Goal: Transaction & Acquisition: Book appointment/travel/reservation

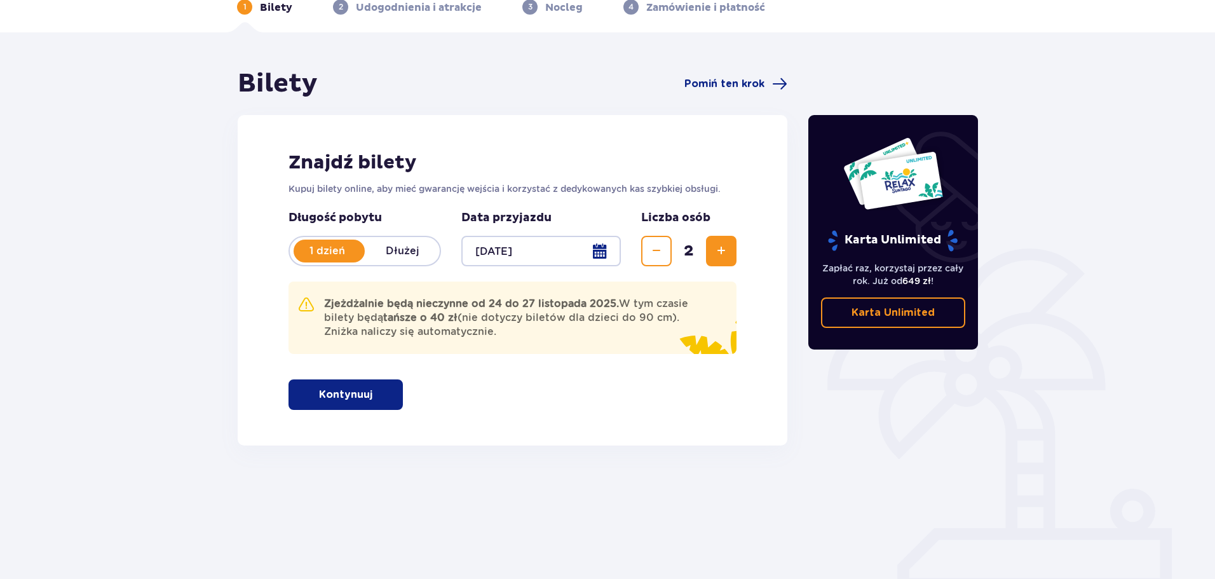
scroll to position [69, 0]
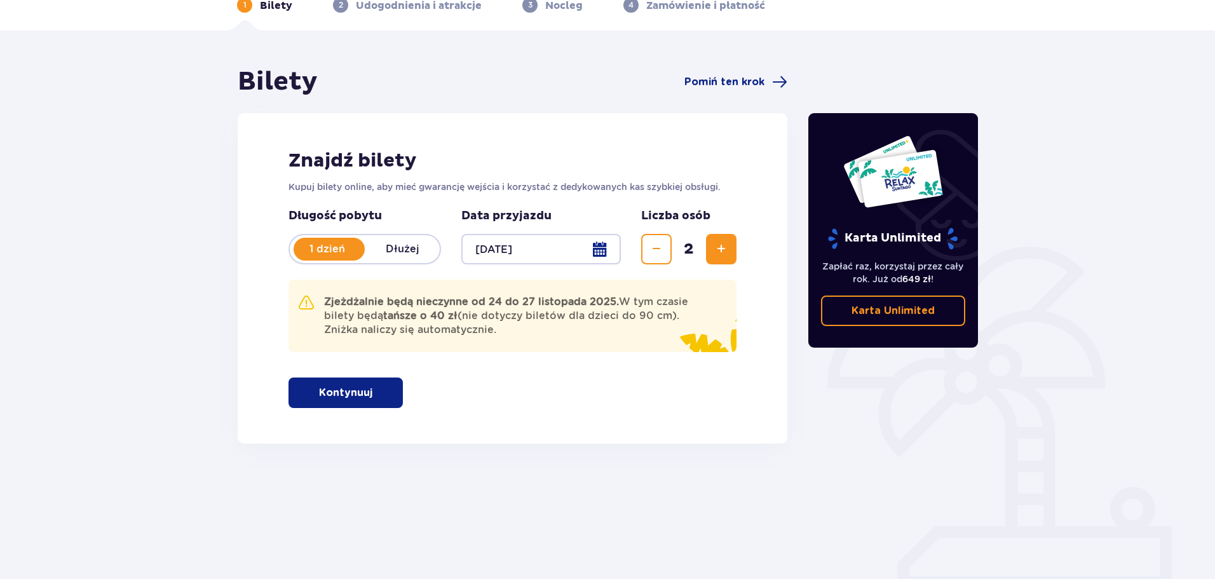
click at [386, 396] on button "Kontynuuj" at bounding box center [345, 392] width 114 height 30
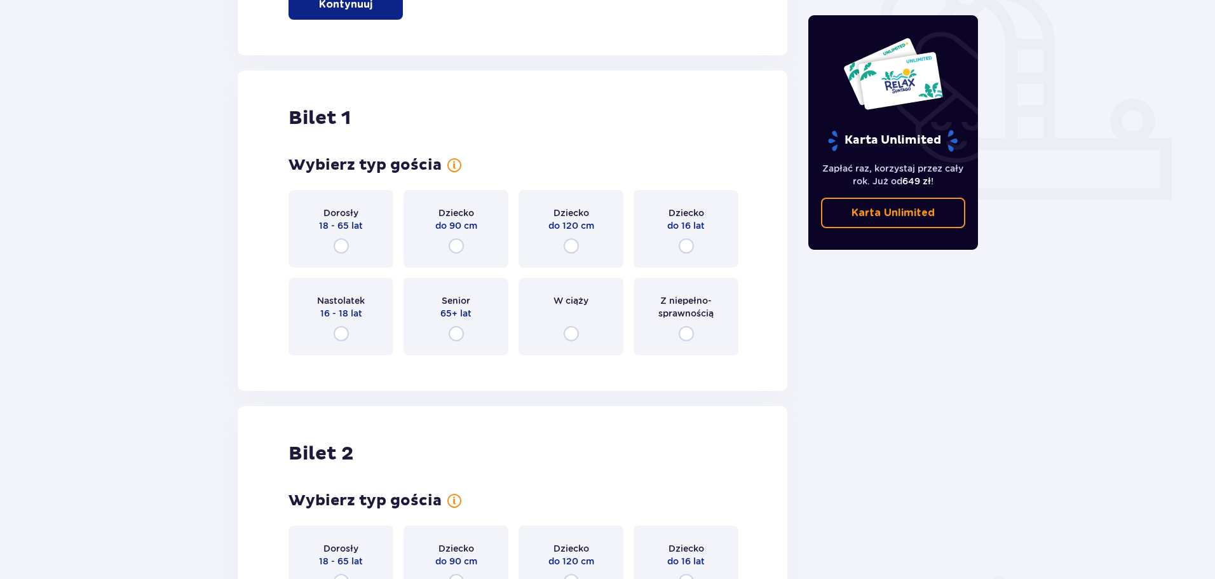
scroll to position [512, 0]
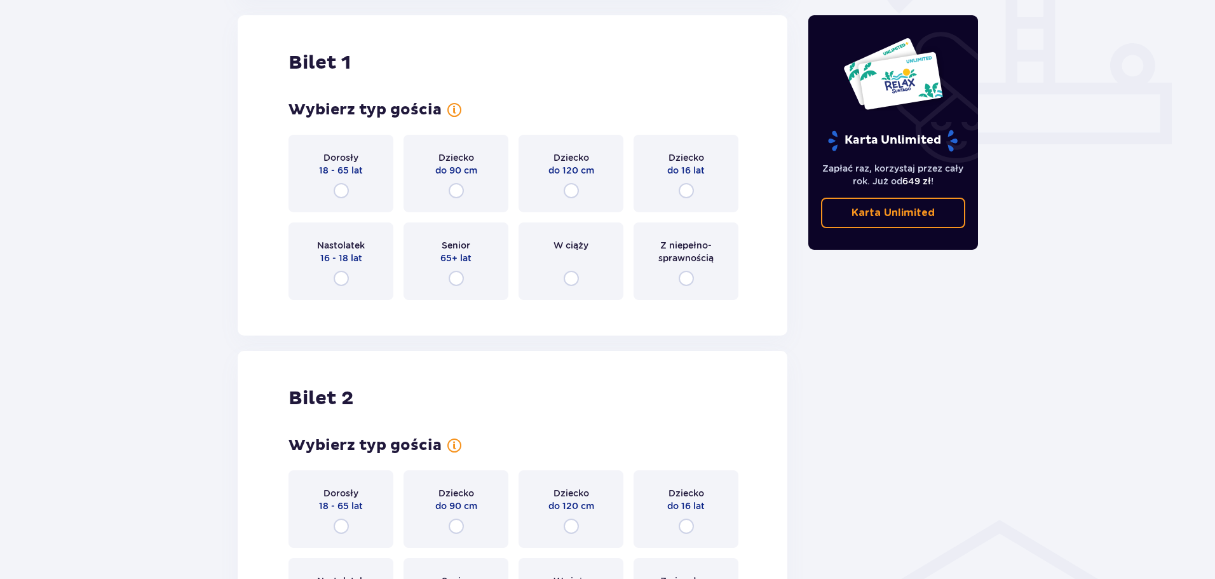
click at [344, 192] on input "radio" at bounding box center [341, 190] width 15 height 15
radio input "true"
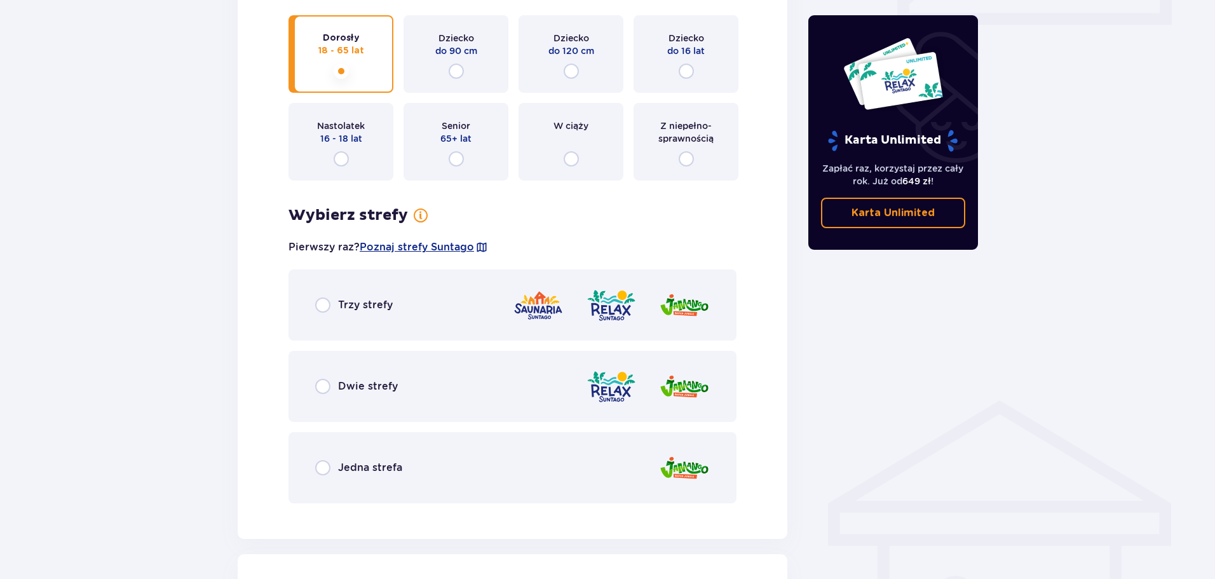
scroll to position [695, 0]
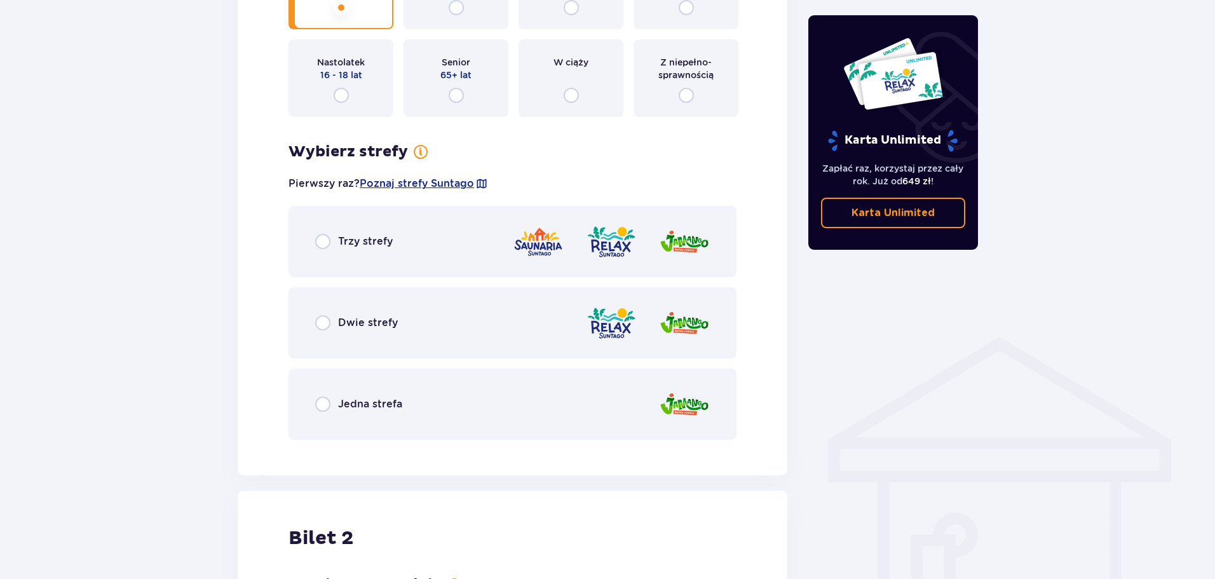
click at [320, 407] on input "radio" at bounding box center [322, 403] width 15 height 15
radio input "true"
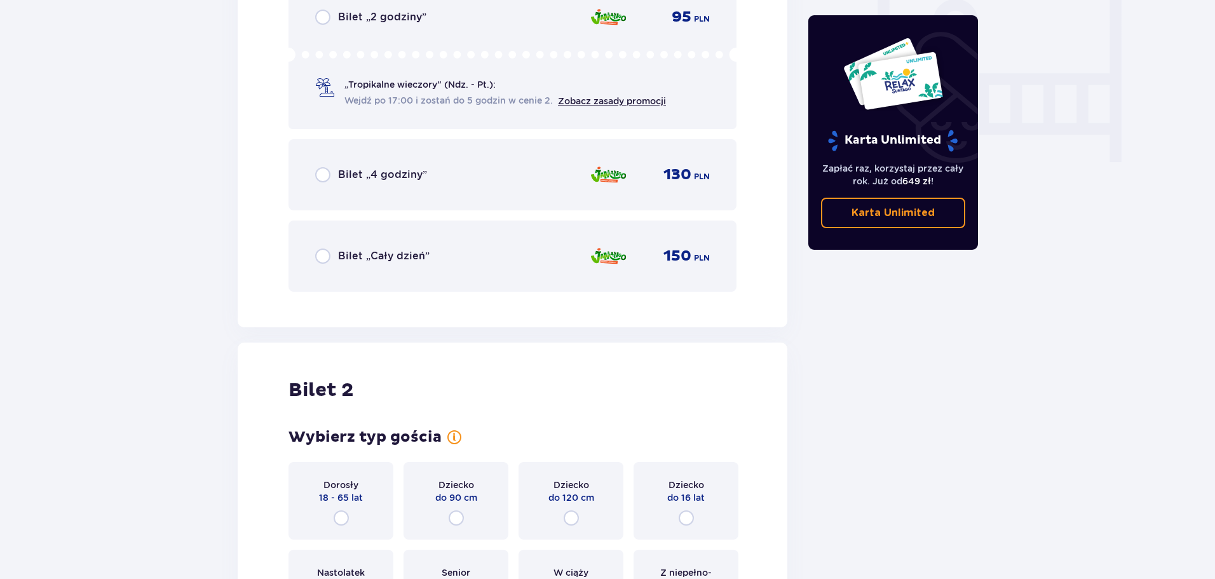
scroll to position [1145, 0]
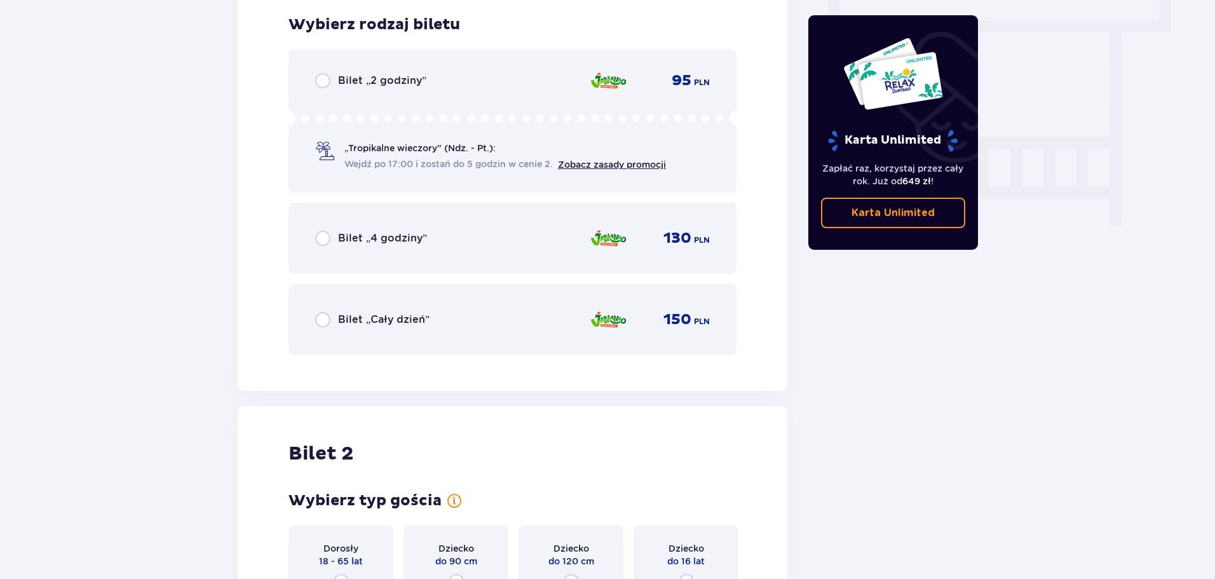
click at [320, 84] on input "radio" at bounding box center [322, 80] width 15 height 15
radio input "true"
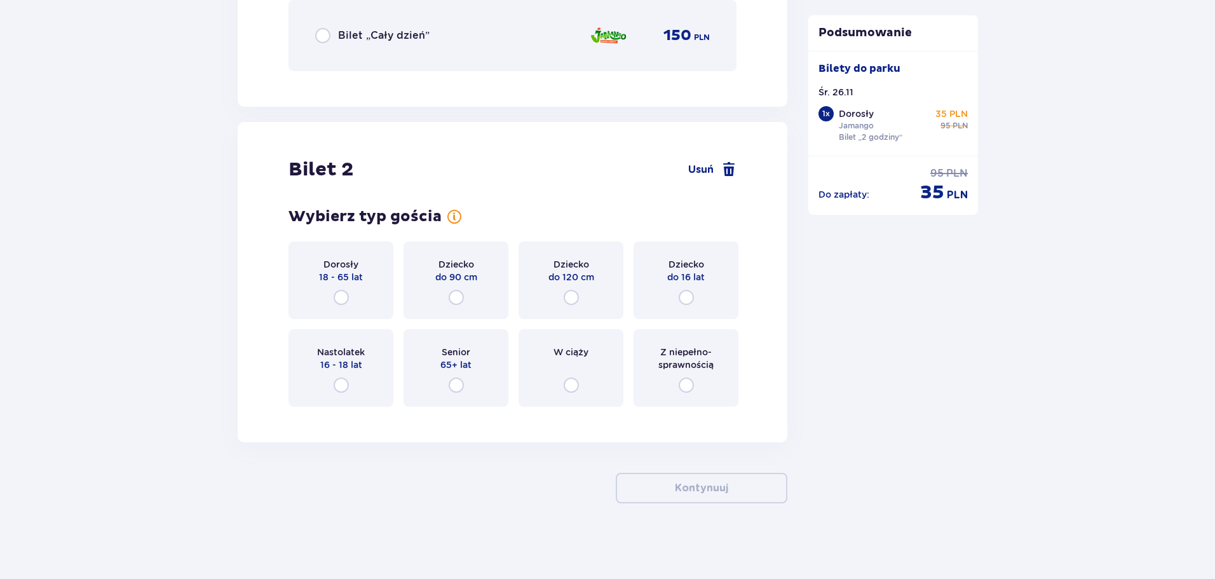
scroll to position [1429, 0]
click at [687, 293] on input "radio" at bounding box center [685, 296] width 15 height 15
radio input "true"
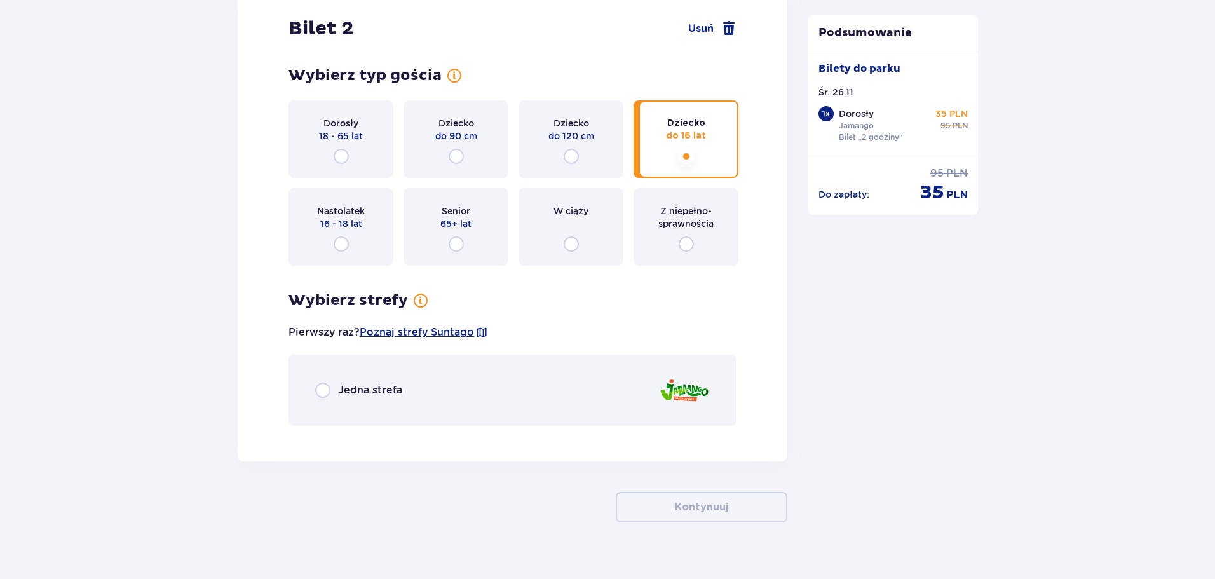
scroll to position [1589, 0]
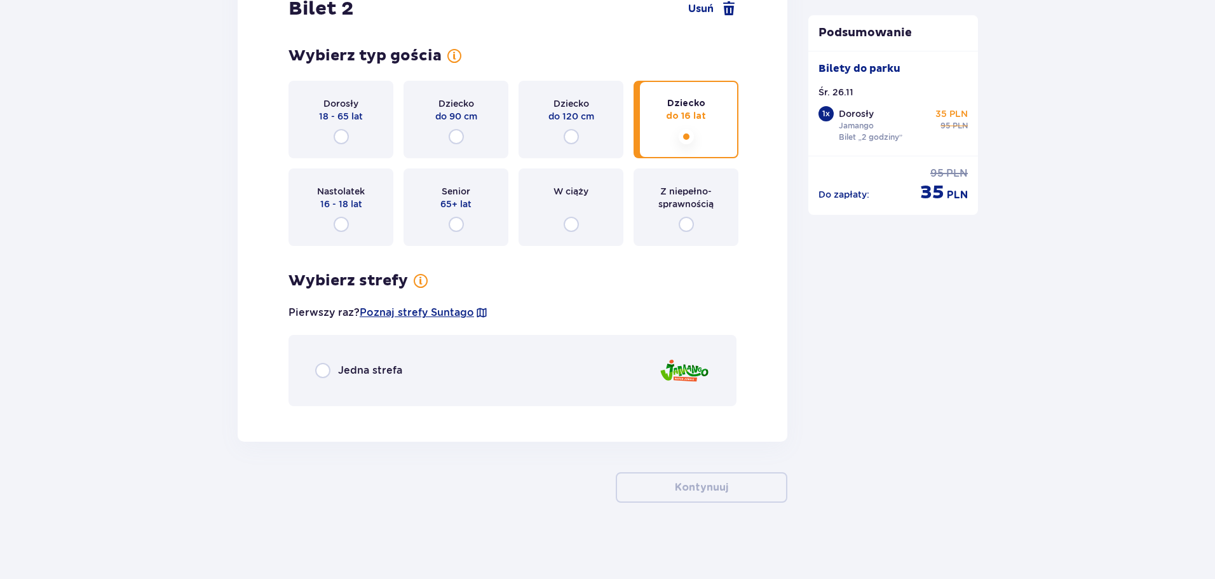
click at [329, 368] on input "radio" at bounding box center [322, 370] width 15 height 15
radio input "true"
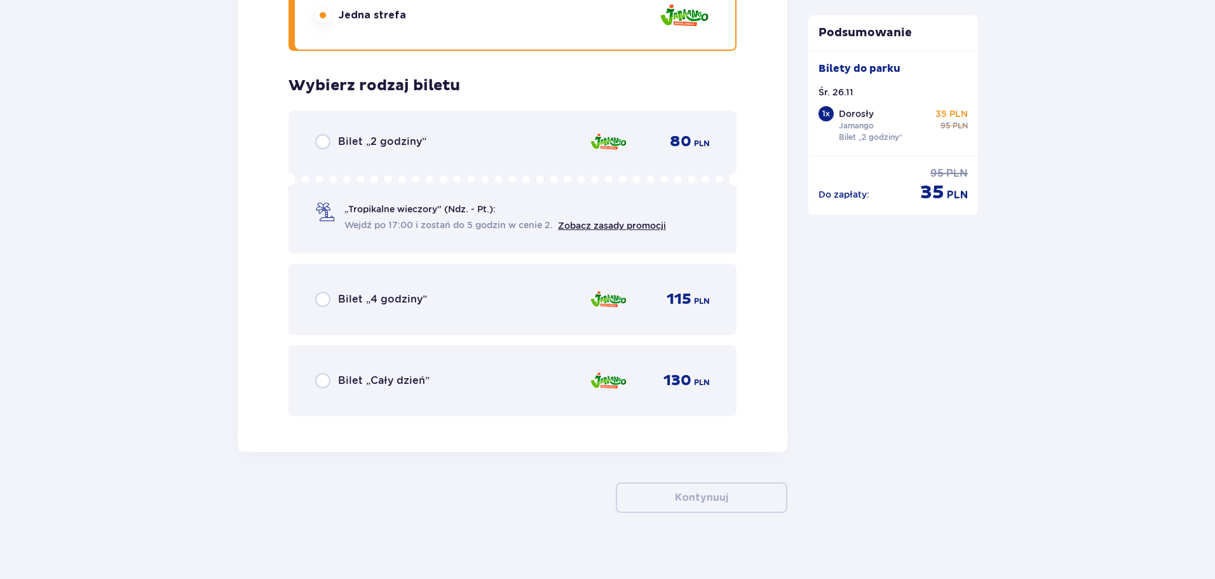
scroll to position [1955, 0]
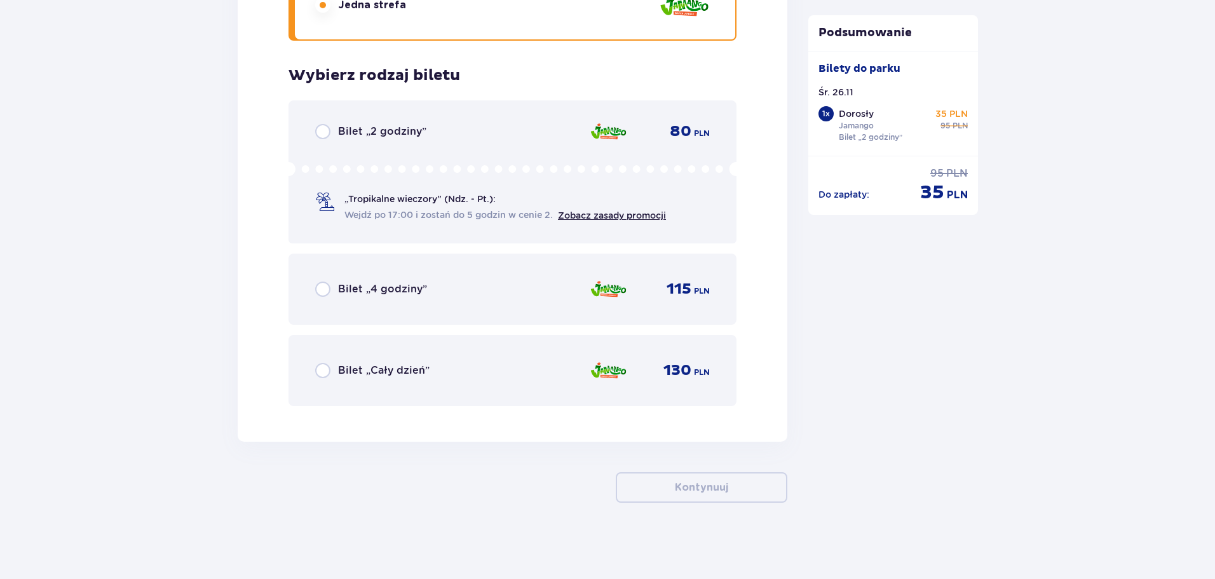
click at [321, 136] on input "radio" at bounding box center [322, 131] width 15 height 15
radio input "true"
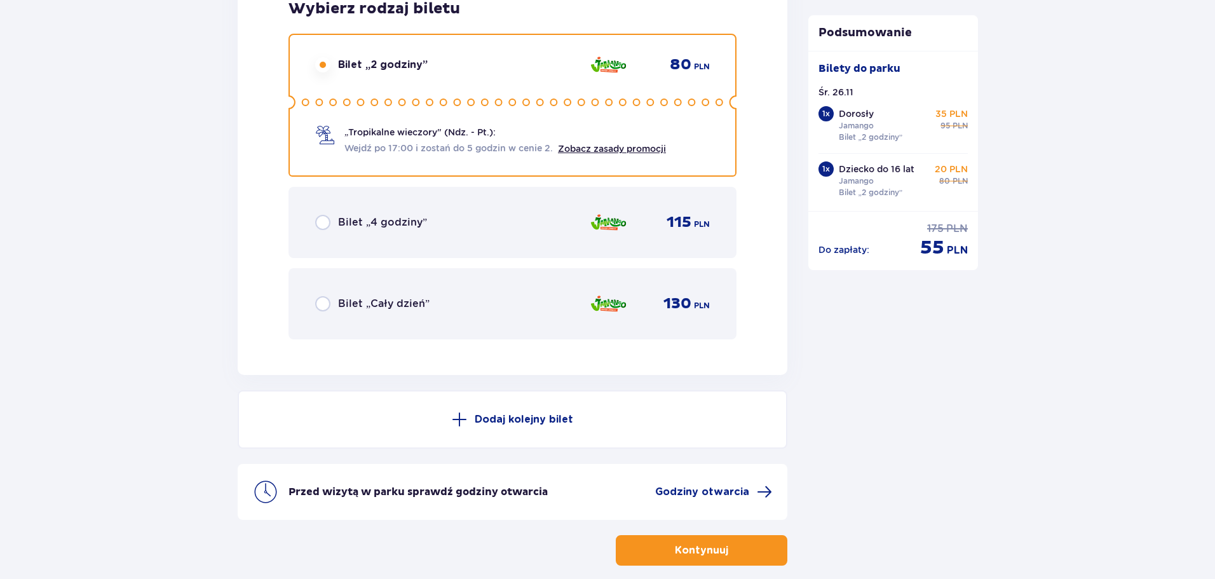
scroll to position [2084, 0]
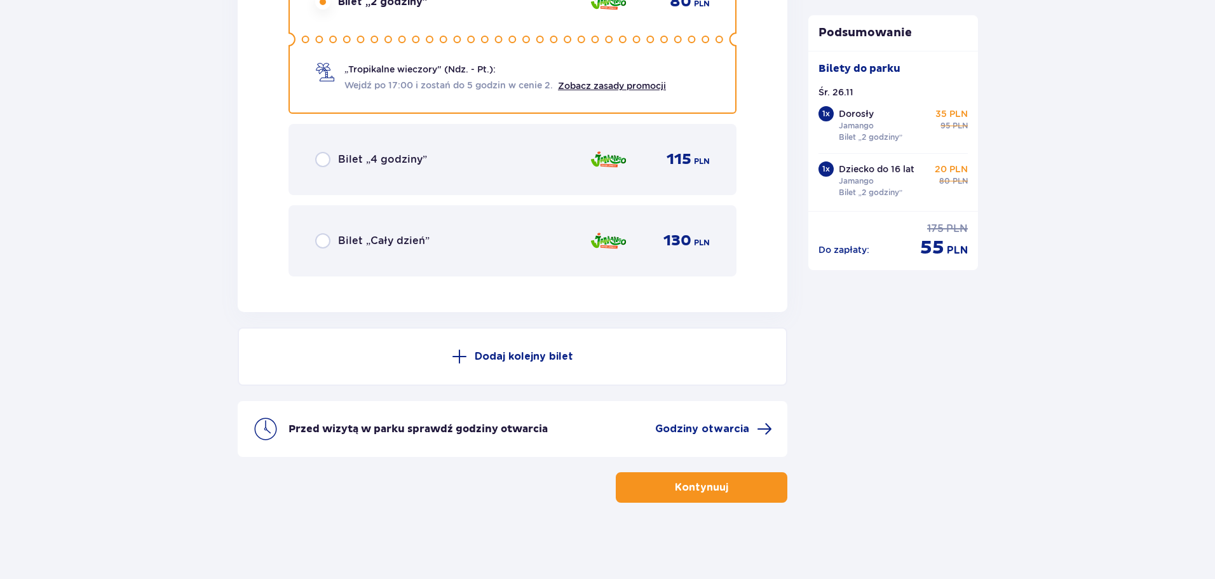
click at [694, 488] on p "Kontynuuj" at bounding box center [701, 487] width 53 height 14
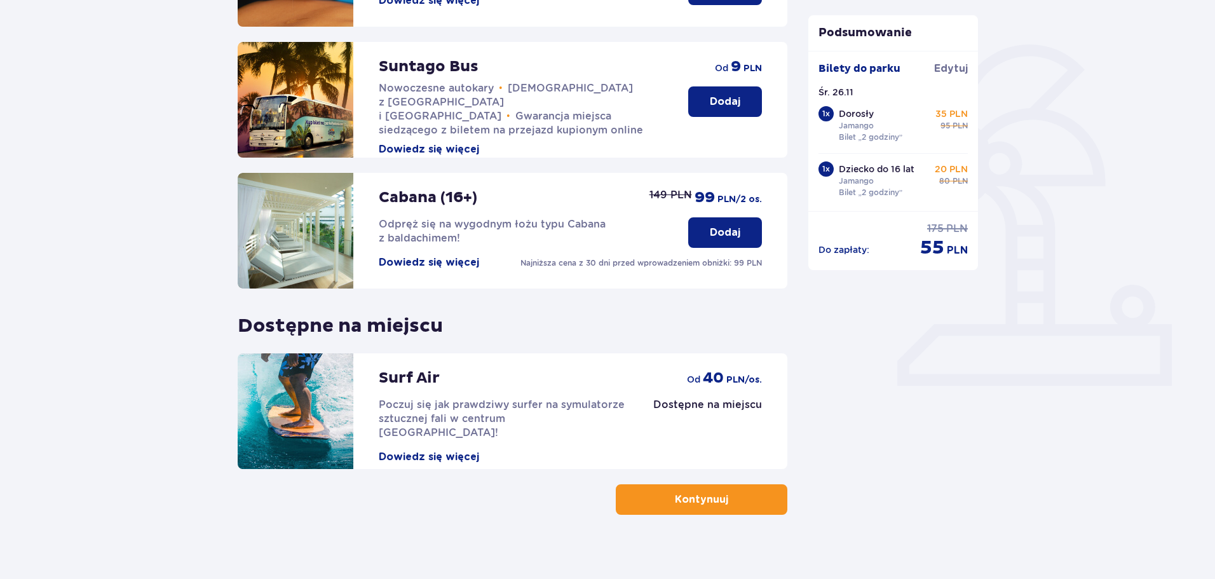
scroll to position [283, 0]
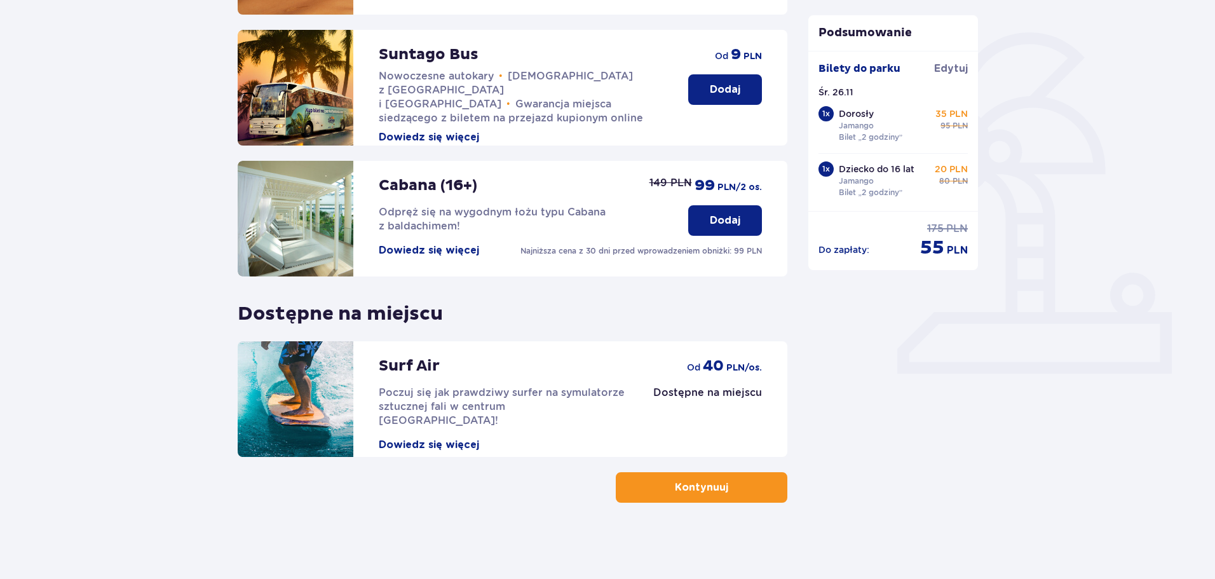
click at [684, 509] on div "Udogodnienia i atrakcje Pomiń ten krok Promocja online Wellness & SPA (16+) Zre…" at bounding box center [607, 197] width 1215 height 762
click at [685, 482] on p "Kontynuuj" at bounding box center [701, 487] width 53 height 14
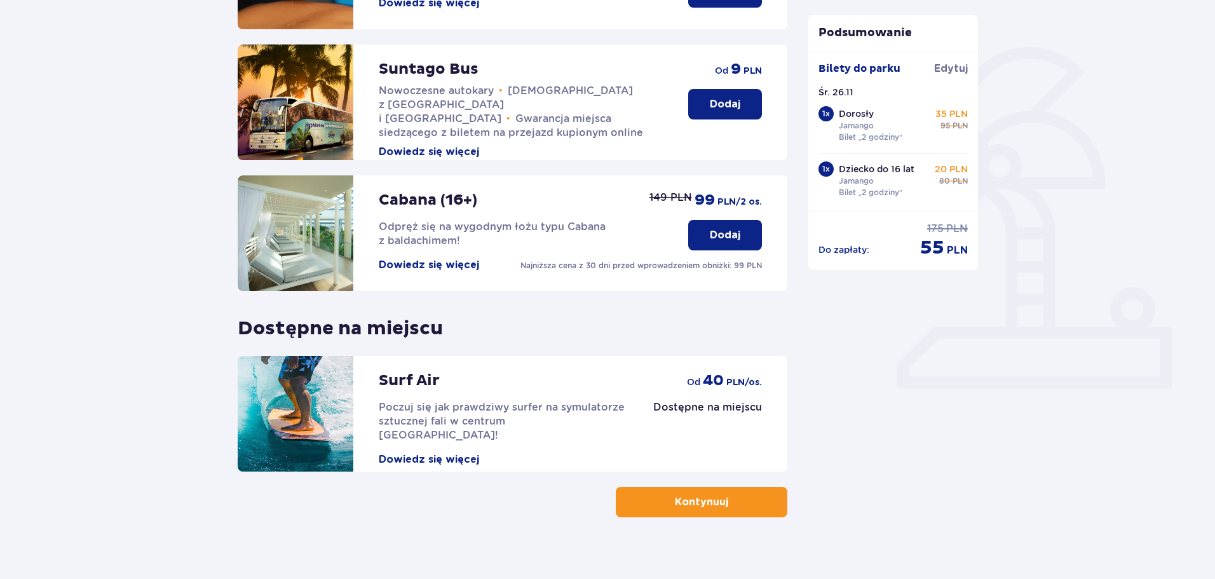
scroll to position [283, 0]
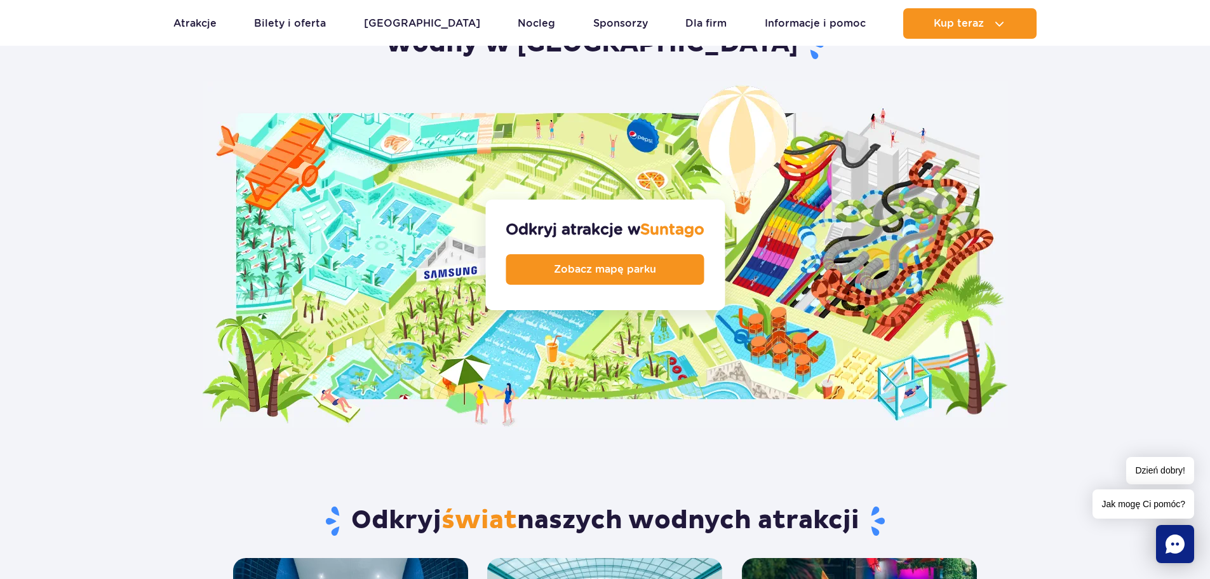
scroll to position [1334, 0]
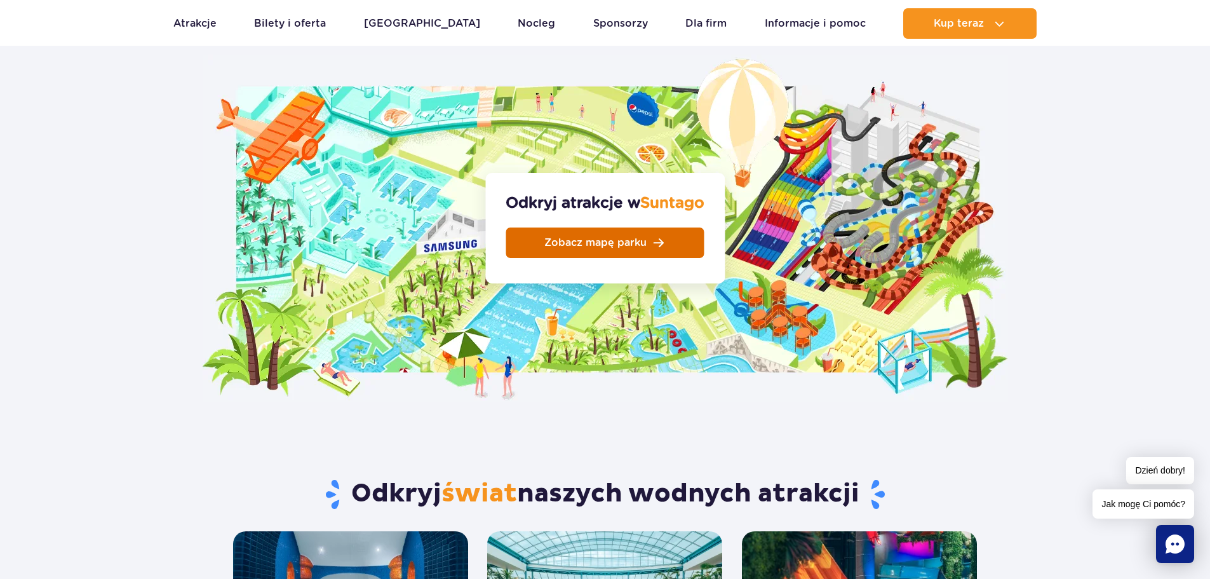
click at [634, 238] on span "Zobacz mapę parku" at bounding box center [595, 243] width 102 height 10
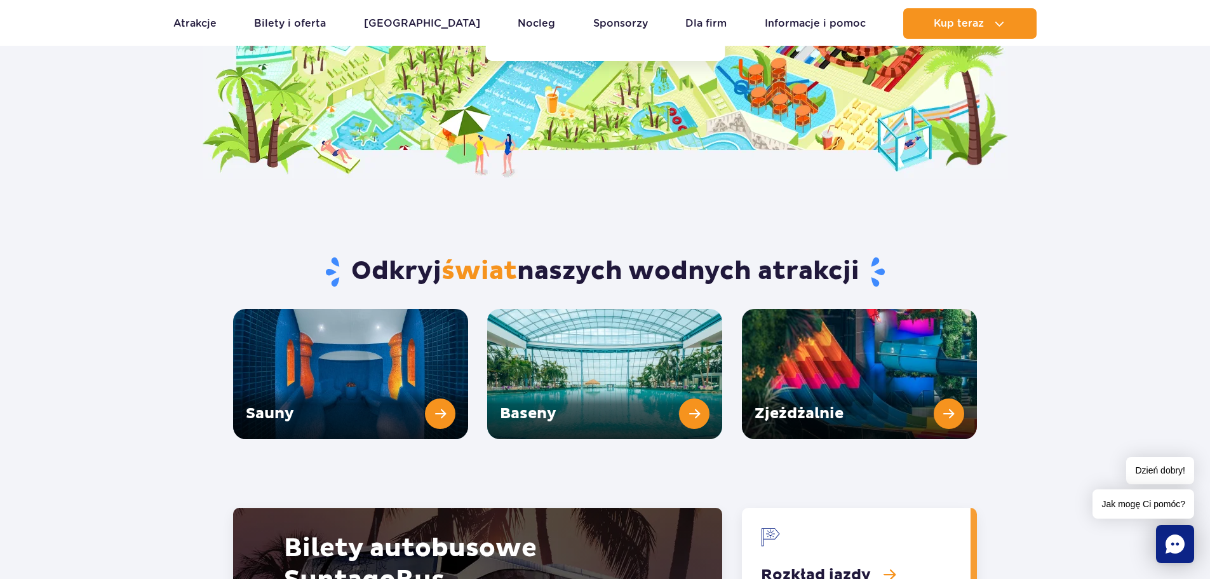
scroll to position [1652, 0]
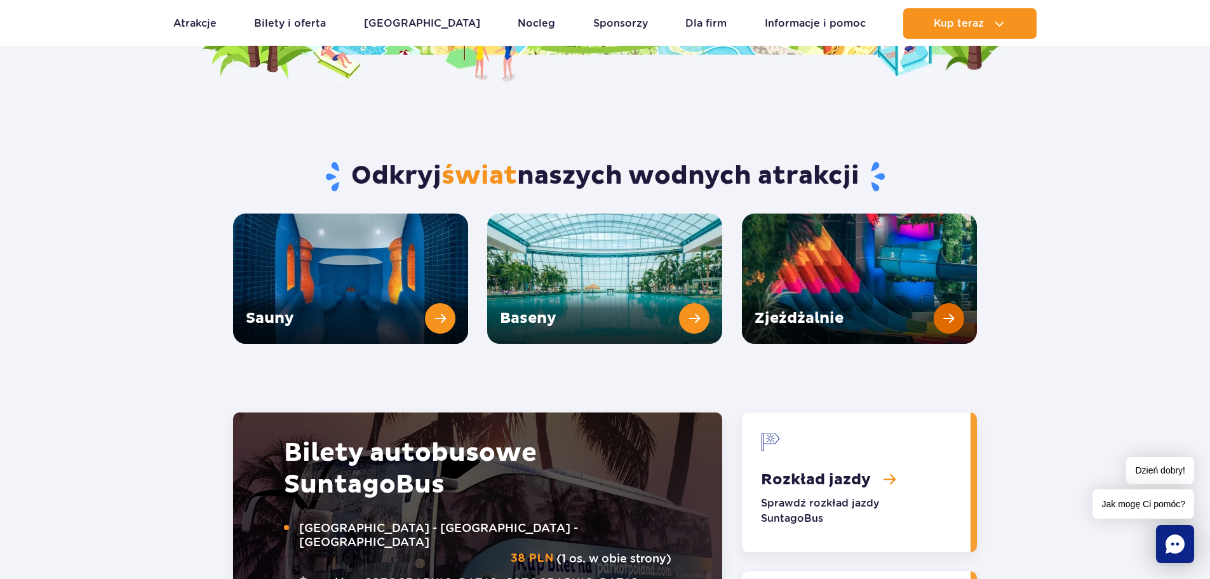
click at [950, 285] on link "Zjeżdżalnie" at bounding box center [859, 278] width 235 height 130
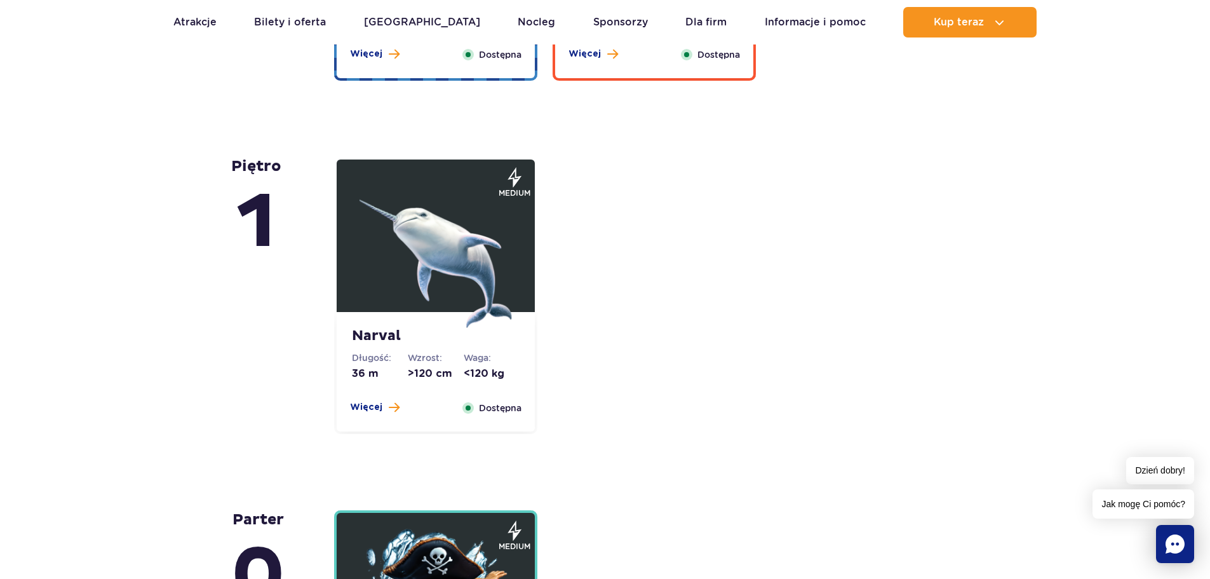
scroll to position [2795, 0]
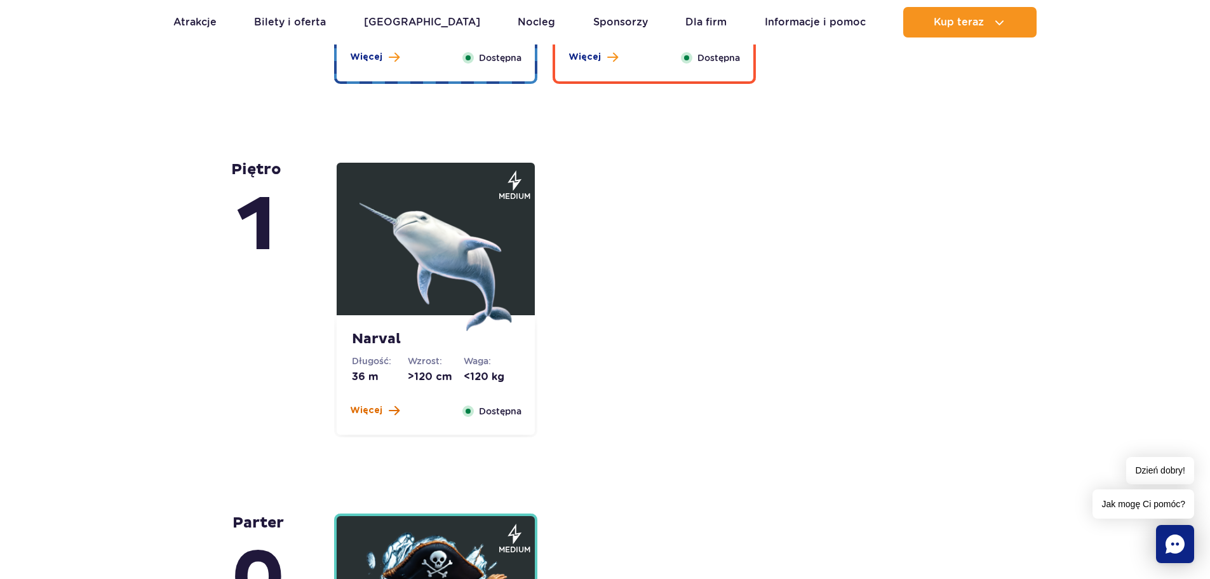
click at [367, 410] on span "Więcej" at bounding box center [366, 410] width 32 height 13
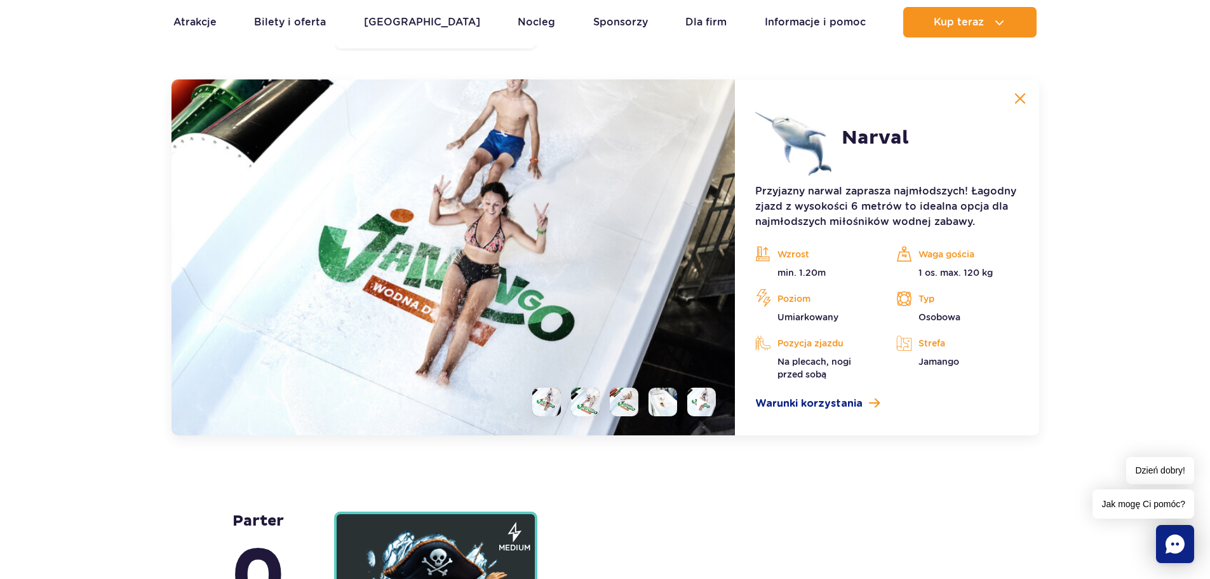
scroll to position [3185, 0]
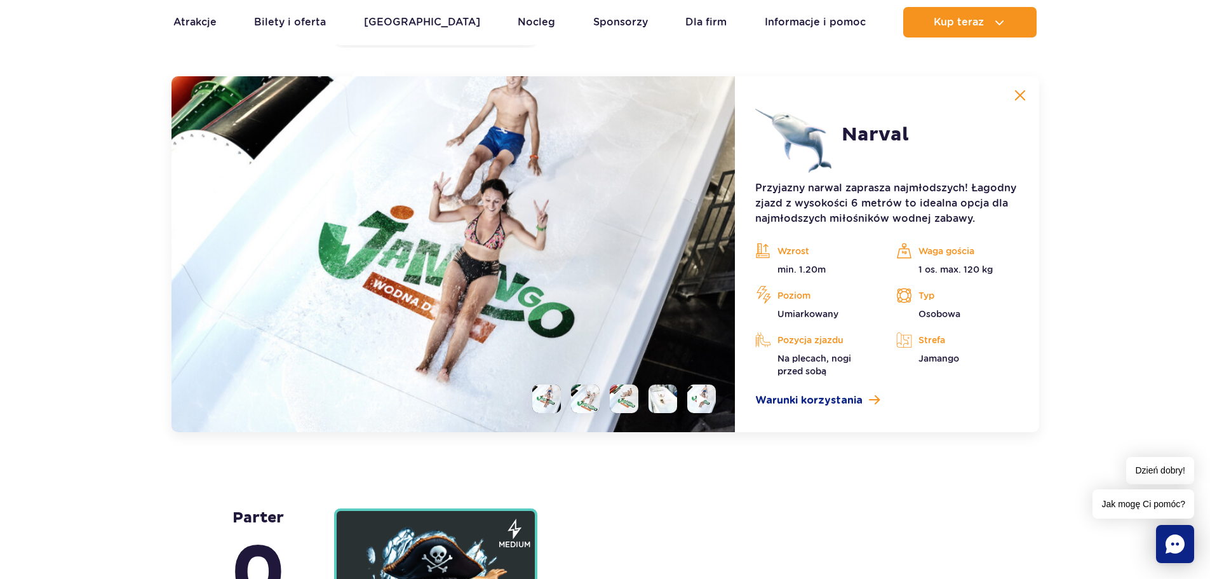
click at [586, 403] on li at bounding box center [585, 398] width 29 height 29
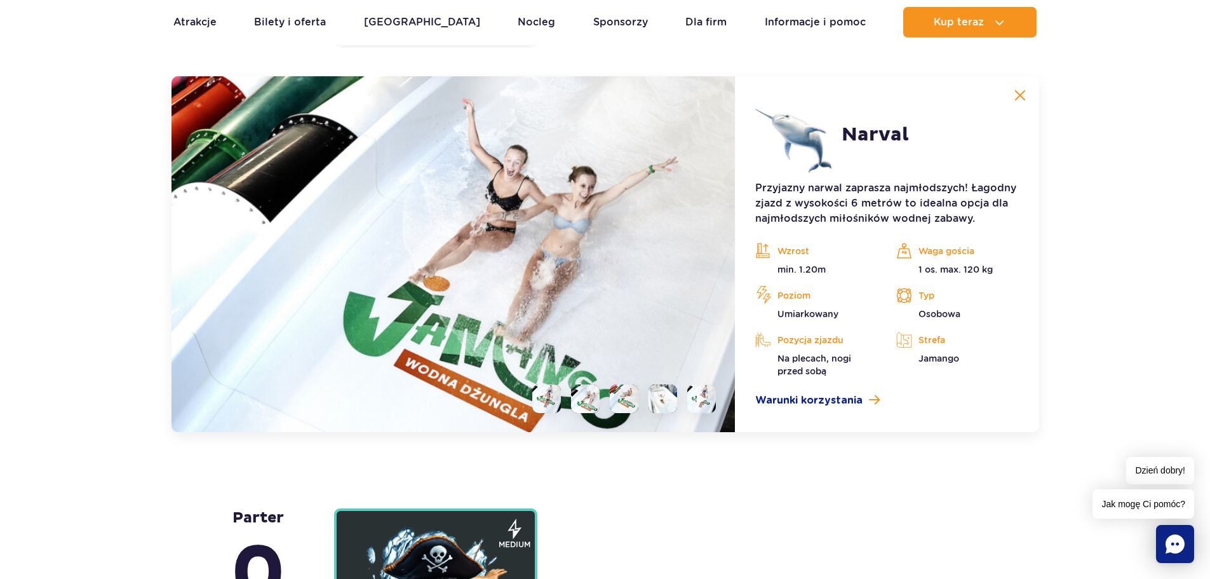
click at [626, 396] on li at bounding box center [624, 398] width 29 height 29
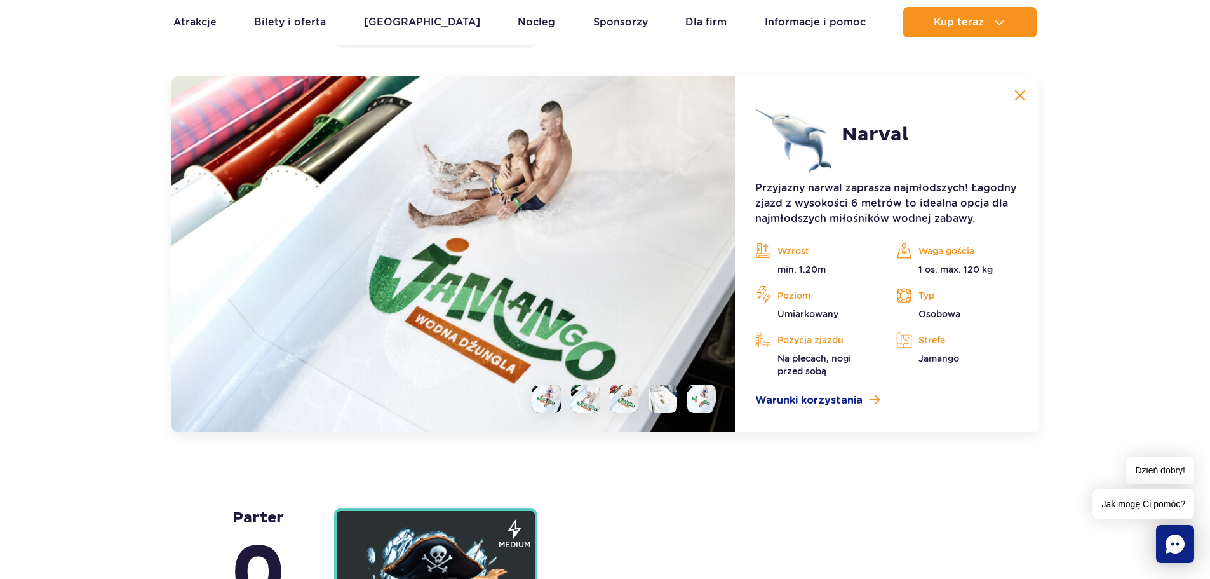
click at [655, 399] on li at bounding box center [663, 398] width 29 height 29
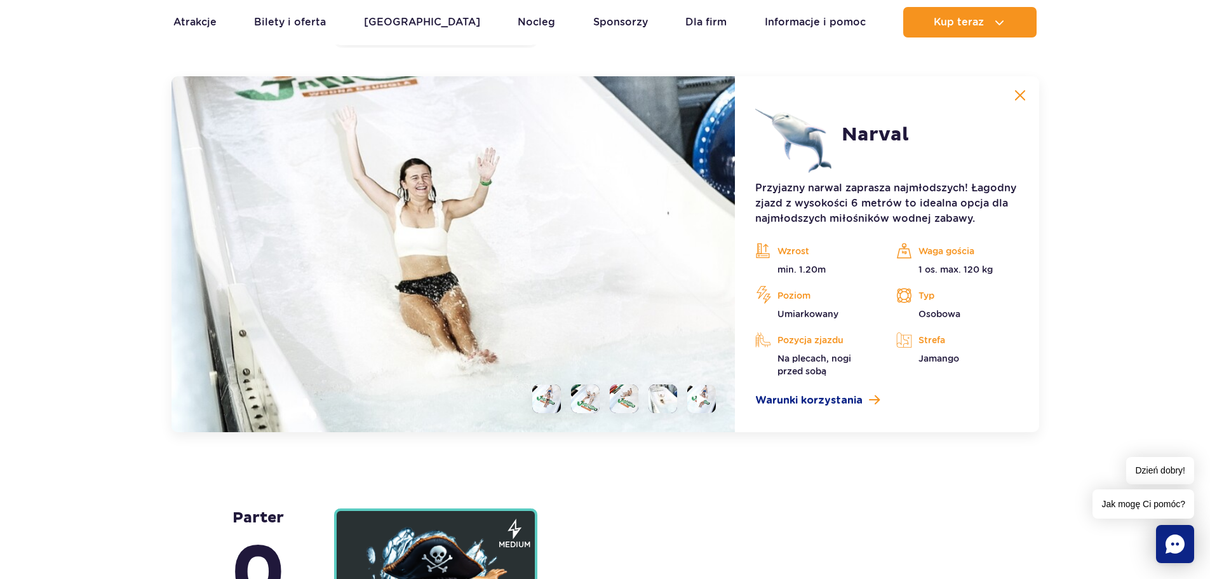
click at [684, 398] on ul at bounding box center [619, 398] width 194 height 29
click at [693, 397] on li at bounding box center [701, 398] width 29 height 29
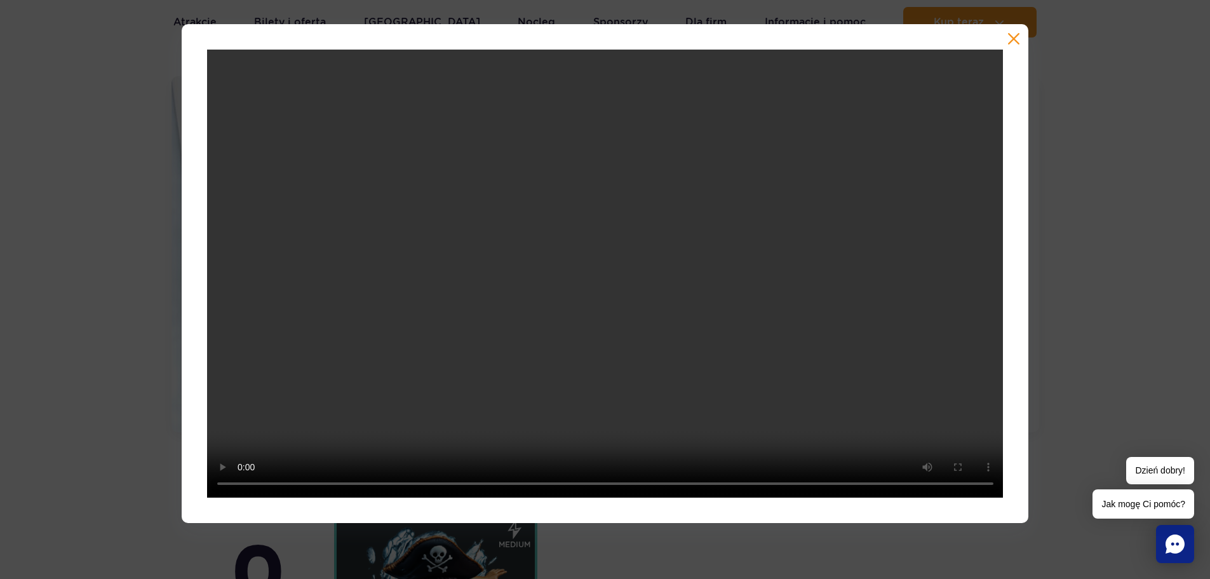
click at [1009, 40] on button "button" at bounding box center [1014, 38] width 13 height 13
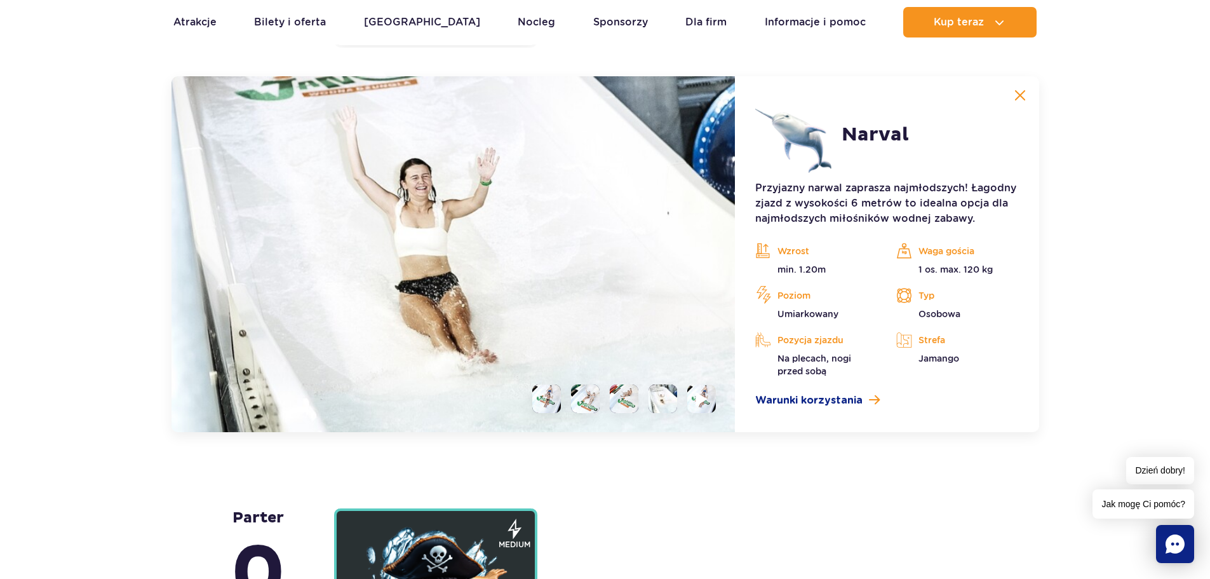
click at [701, 401] on img at bounding box center [702, 398] width 12 height 15
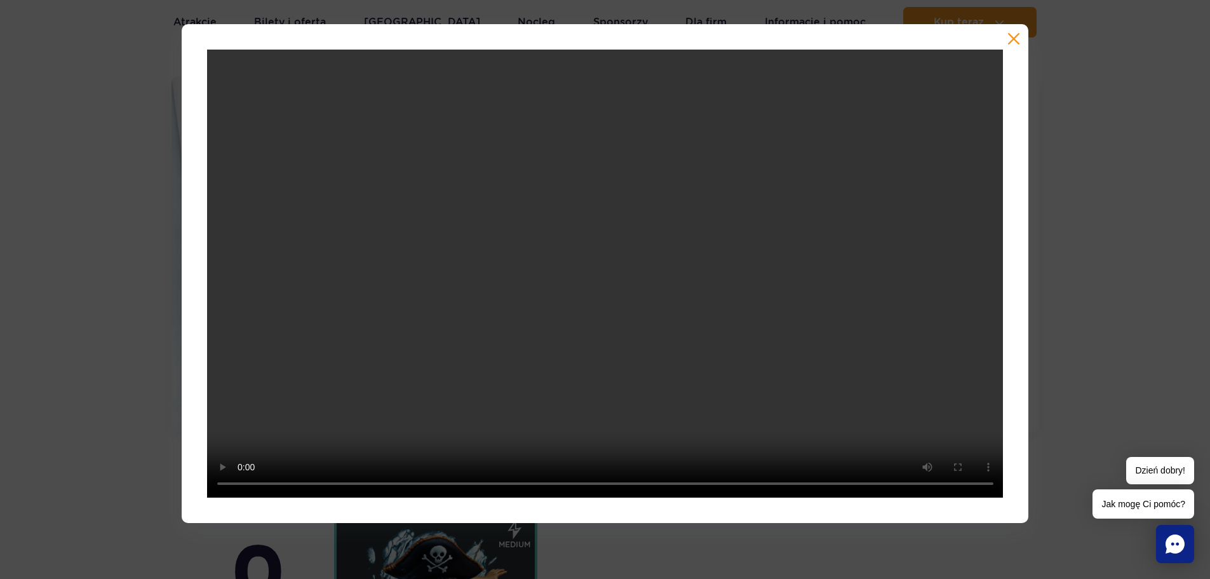
click at [1014, 34] on button "button" at bounding box center [1014, 38] width 13 height 13
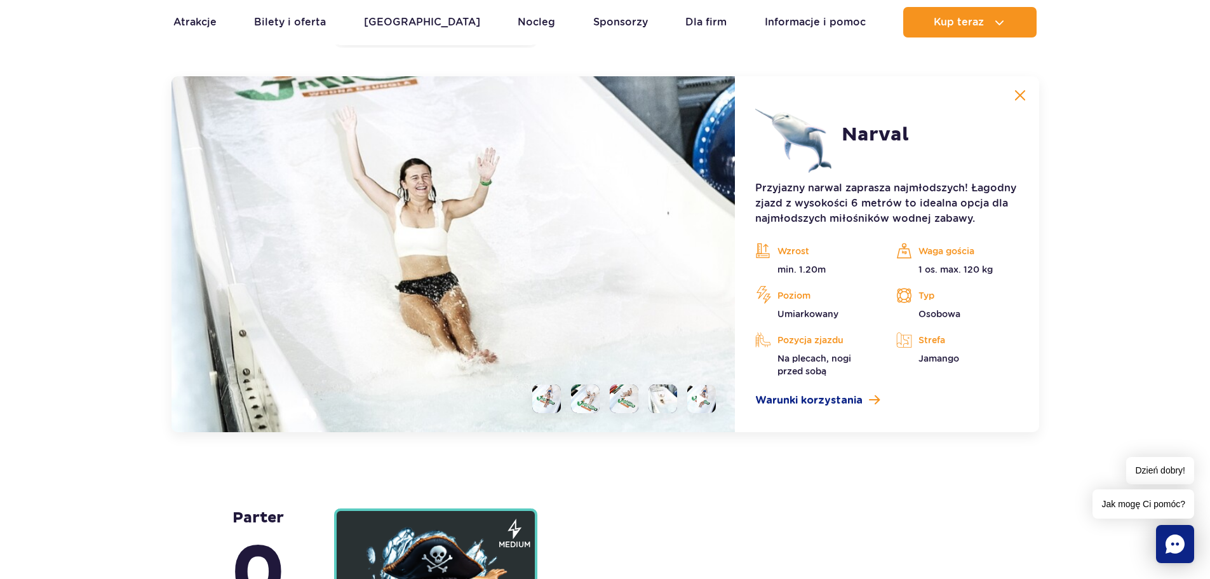
click at [551, 399] on li at bounding box center [546, 398] width 29 height 29
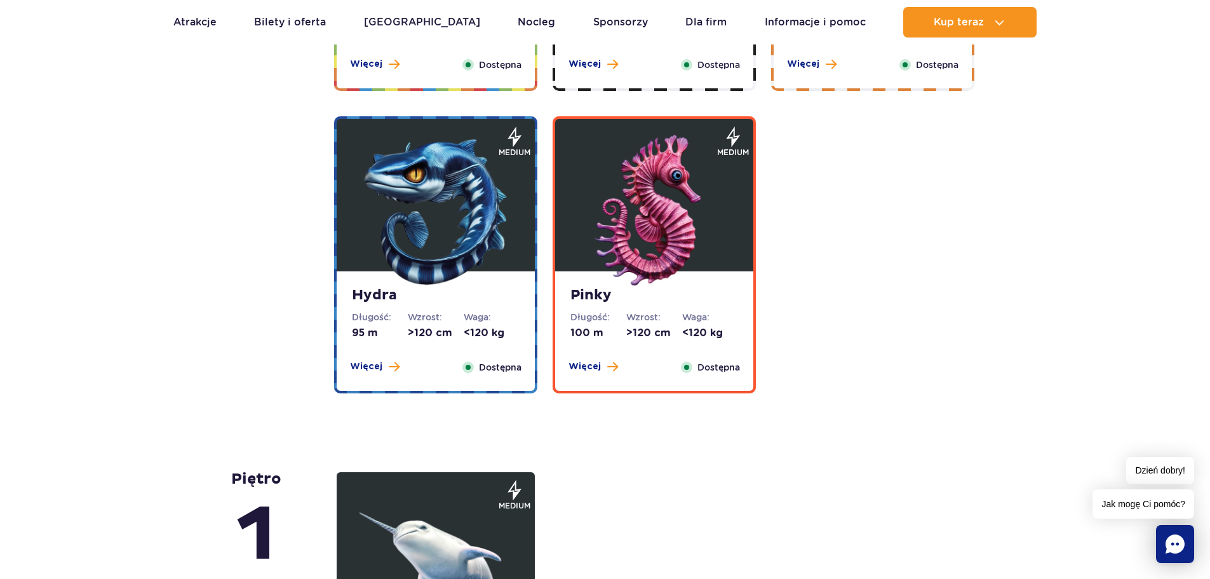
scroll to position [2422, 0]
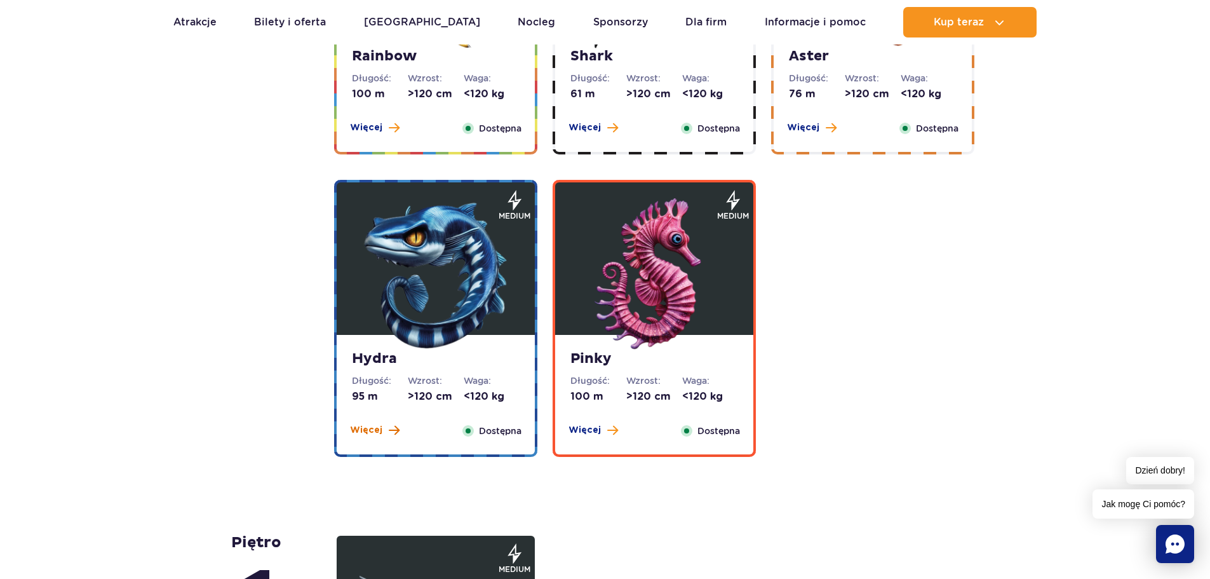
click at [379, 430] on span "Więcej" at bounding box center [366, 430] width 32 height 13
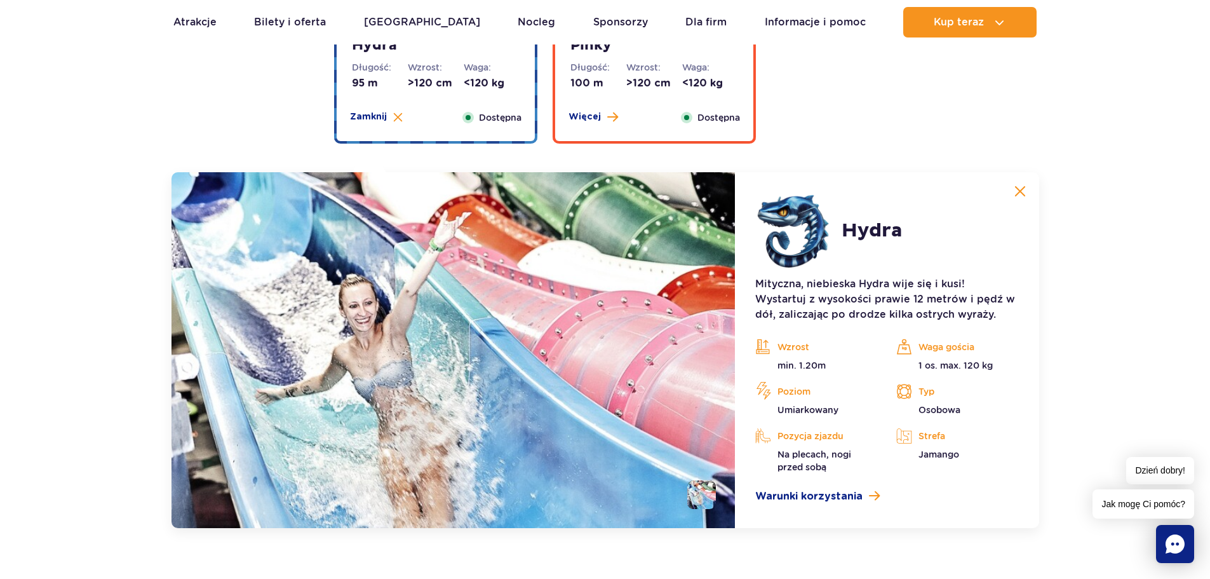
scroll to position [2704, 0]
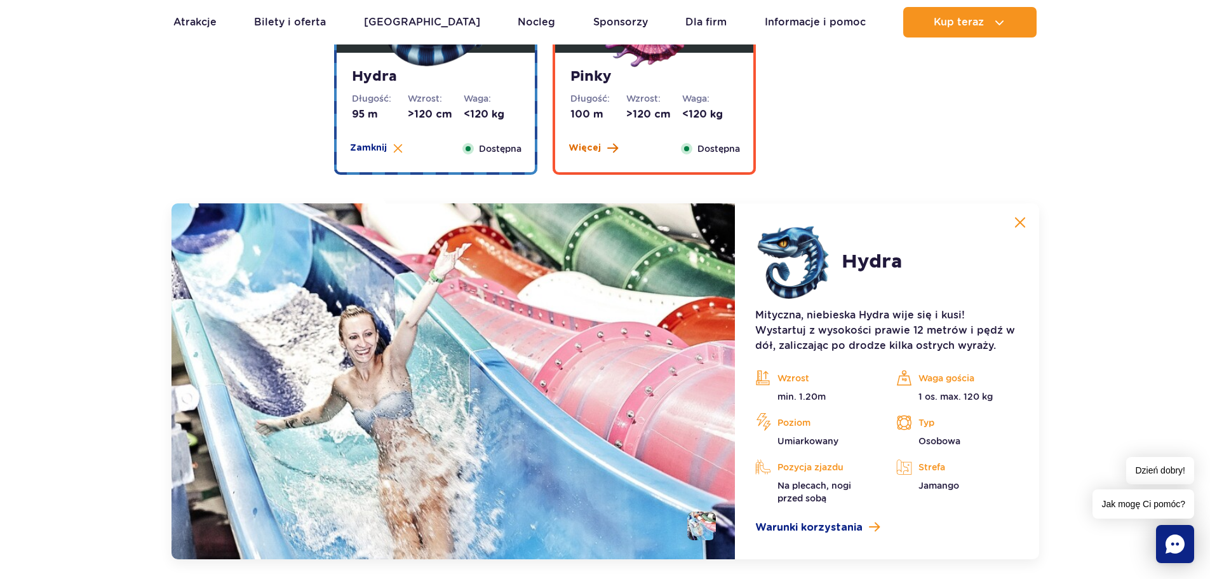
click at [585, 149] on span "Więcej" at bounding box center [585, 148] width 32 height 13
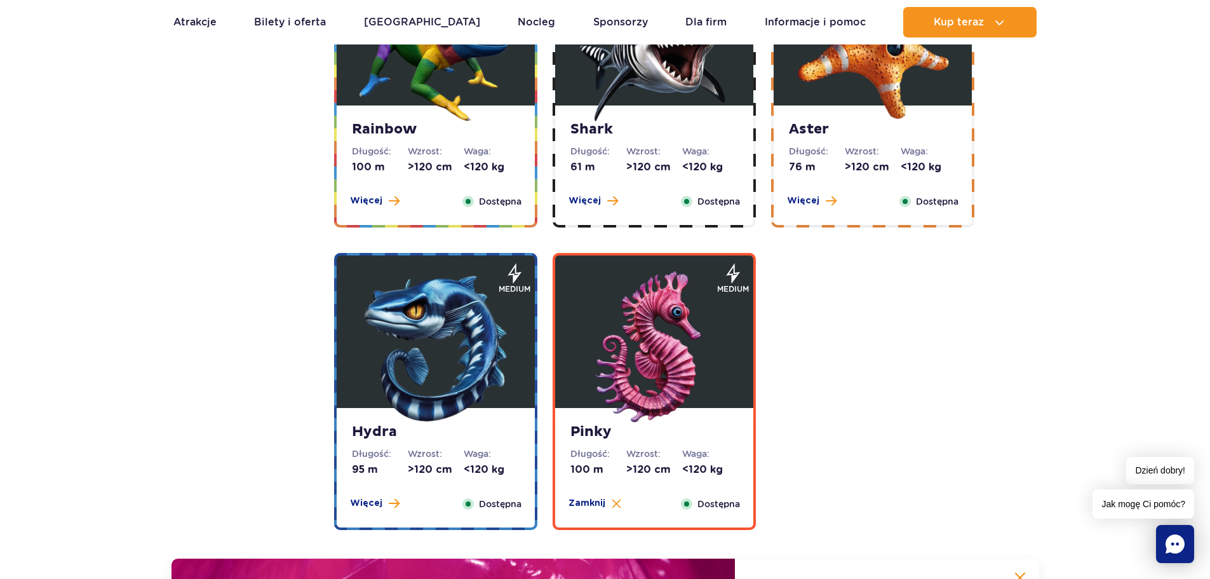
scroll to position [2323, 0]
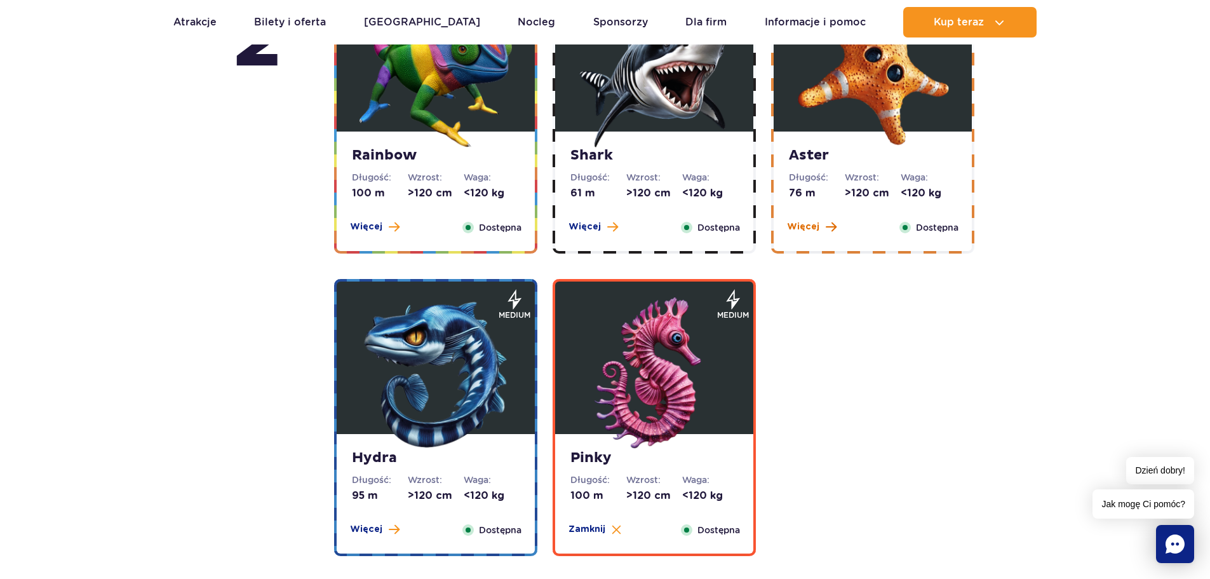
click at [800, 228] on span "Więcej" at bounding box center [803, 226] width 32 height 13
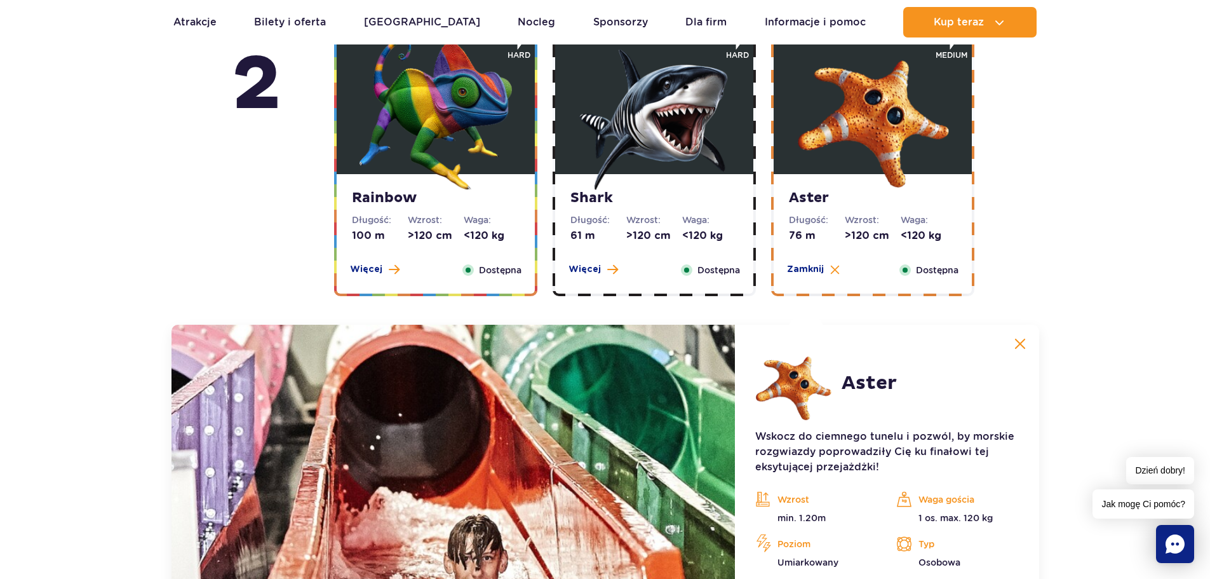
scroll to position [2275, 0]
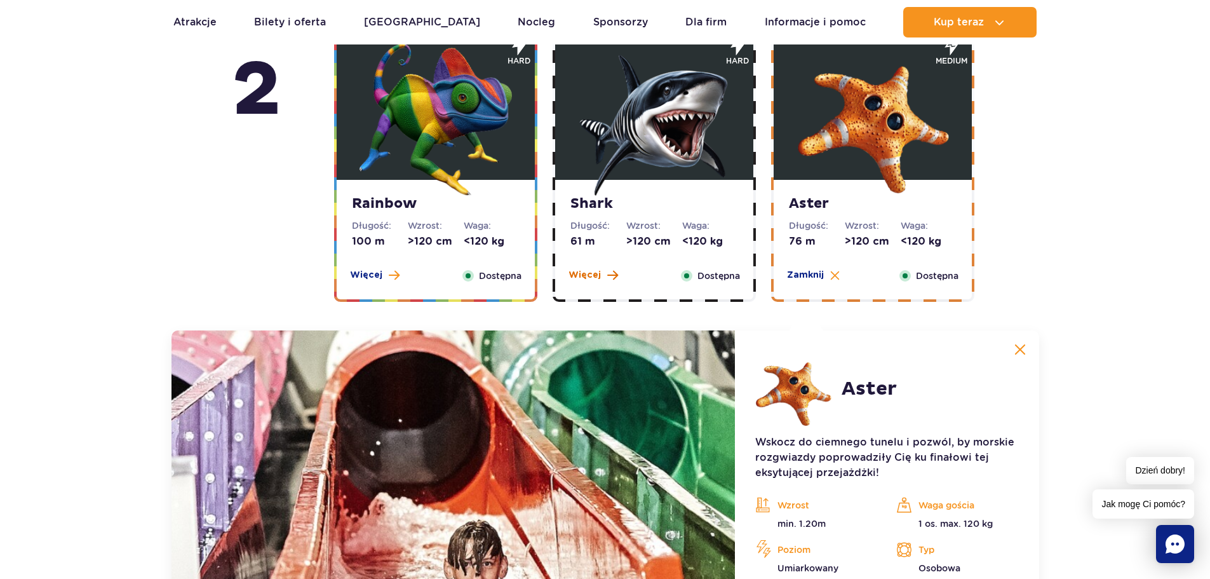
click at [589, 273] on span "Więcej" at bounding box center [585, 275] width 32 height 13
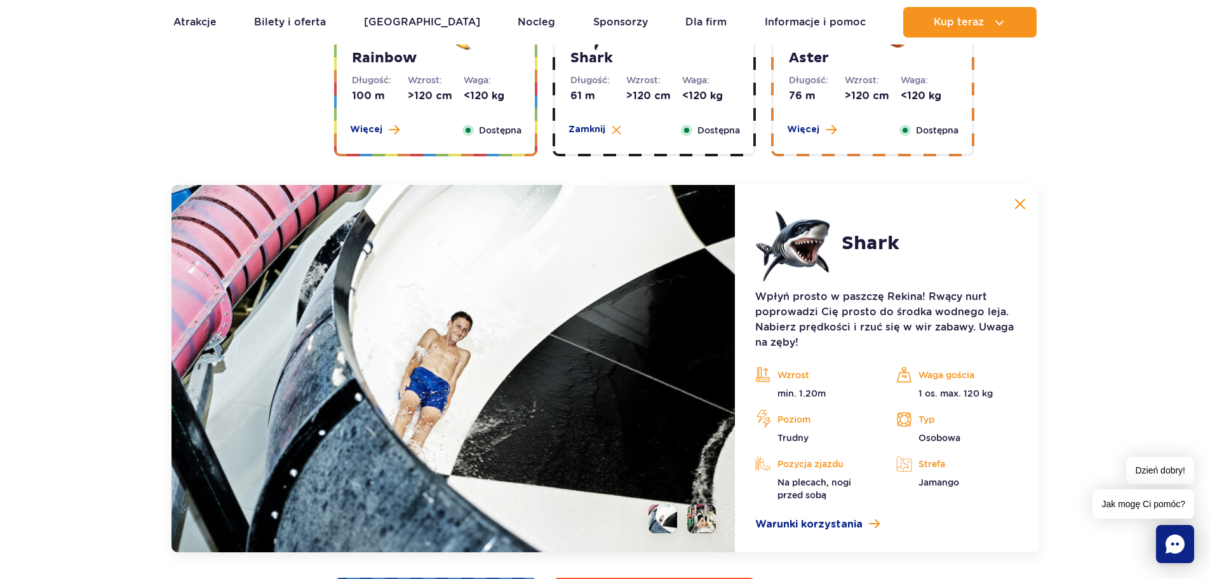
scroll to position [2402, 0]
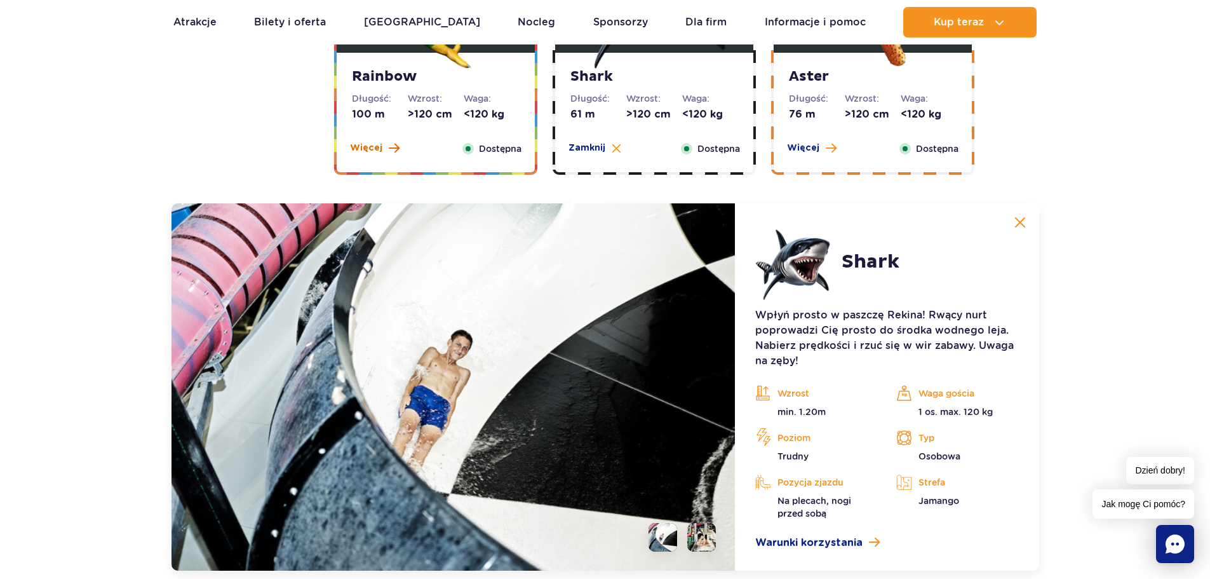
click at [354, 145] on span "Więcej" at bounding box center [366, 148] width 32 height 13
